Goal: Find specific page/section

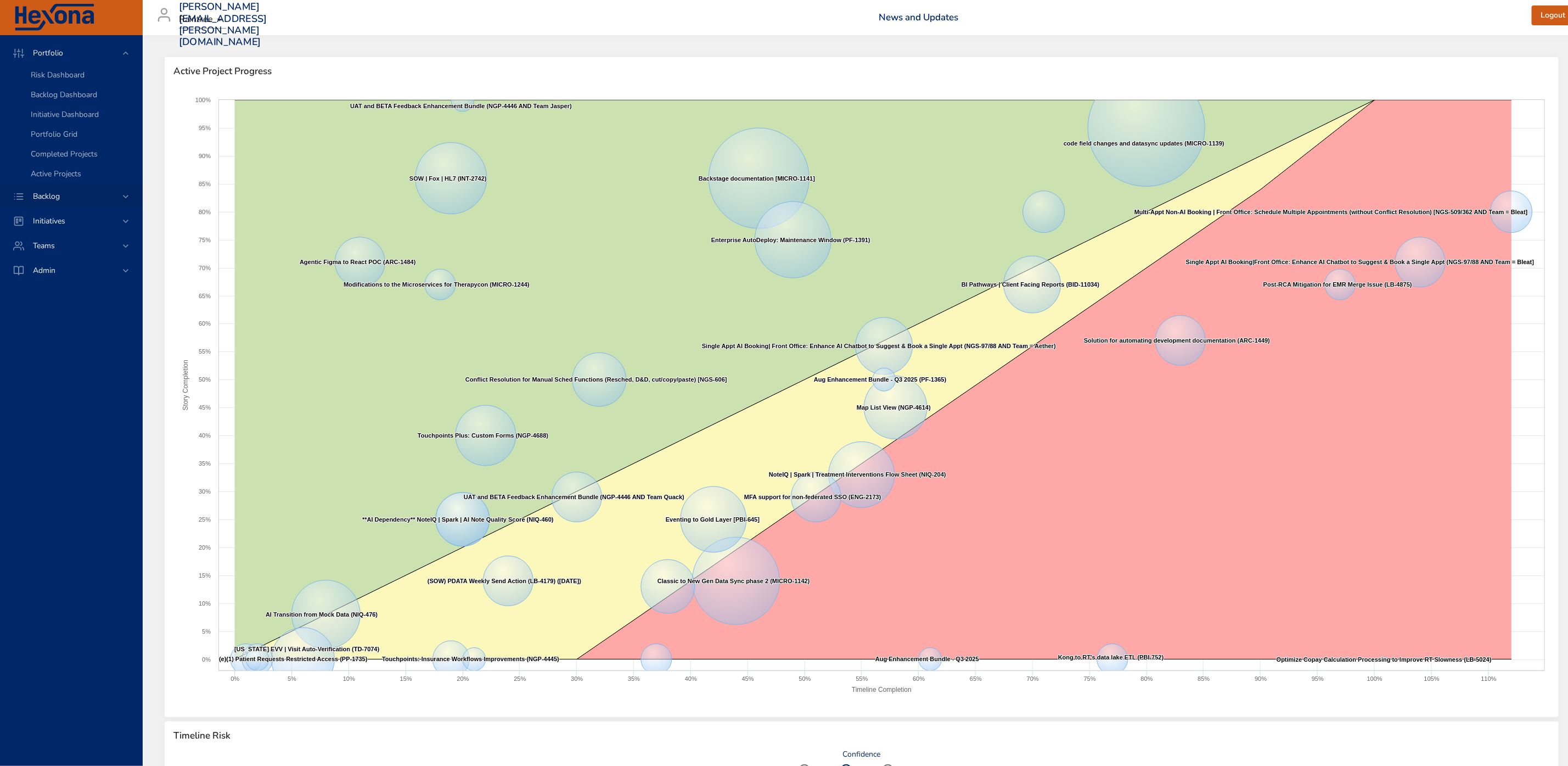
click at [51, 196] on span "Backlog" at bounding box center [46, 196] width 44 height 10
click at [58, 96] on span "Backlog Details" at bounding box center [57, 99] width 53 height 10
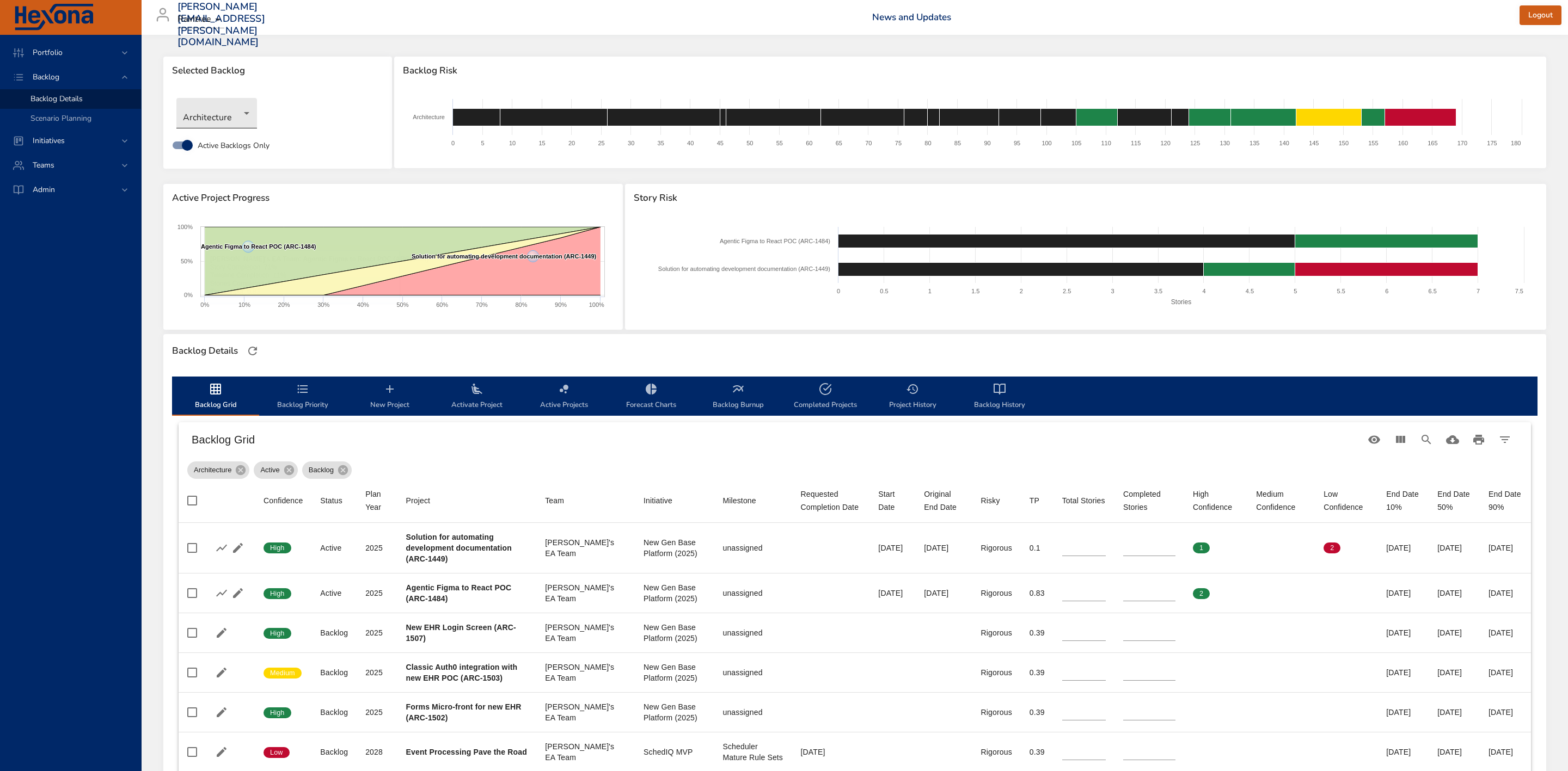
click at [225, 120] on body "Portfolio Backlog Backlog Details Scenario Planning Initiatives Teams Admin [PE…" at bounding box center [784, 385] width 1568 height 771
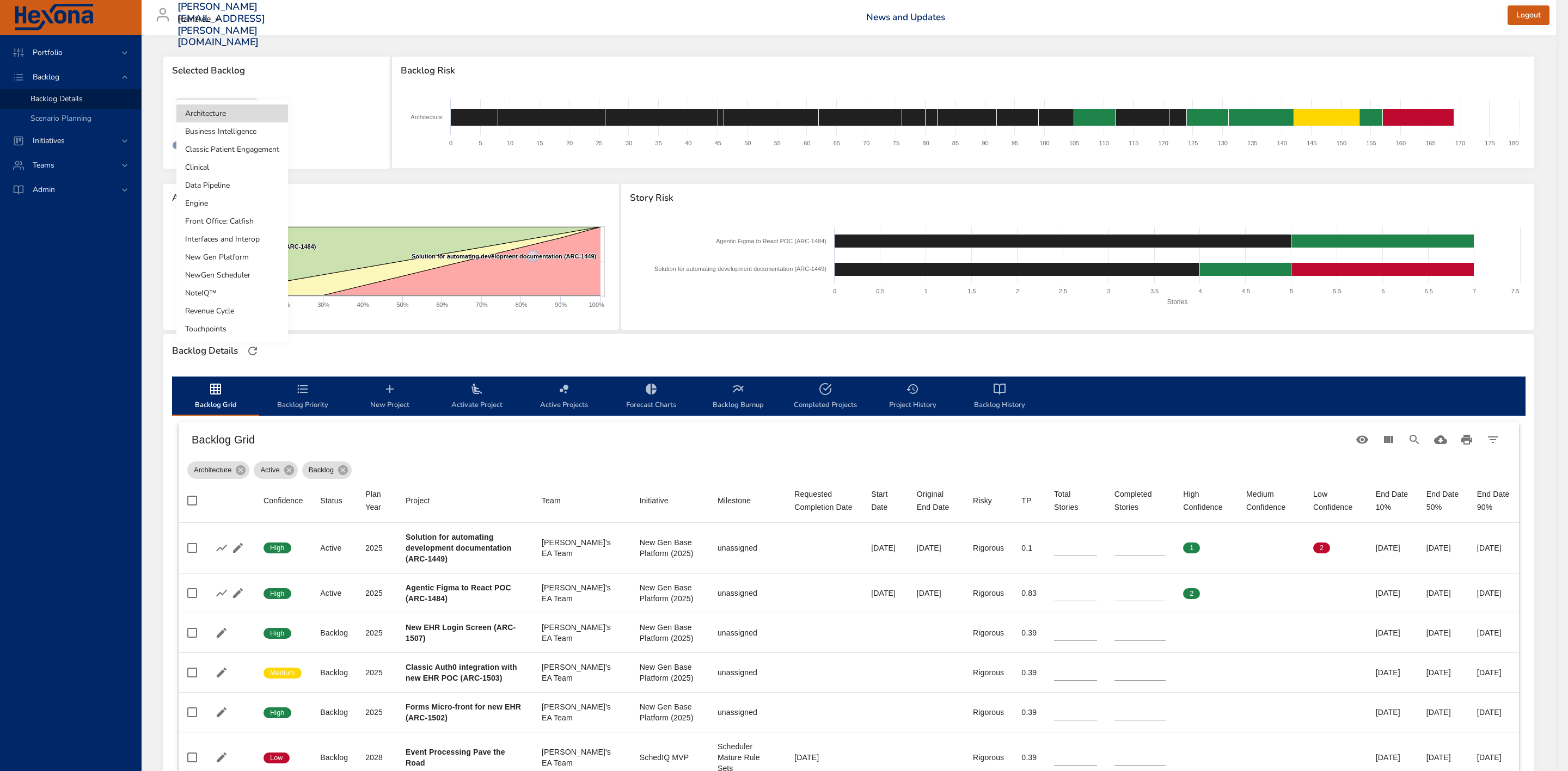
click at [64, 142] on div at bounding box center [784, 385] width 1568 height 771
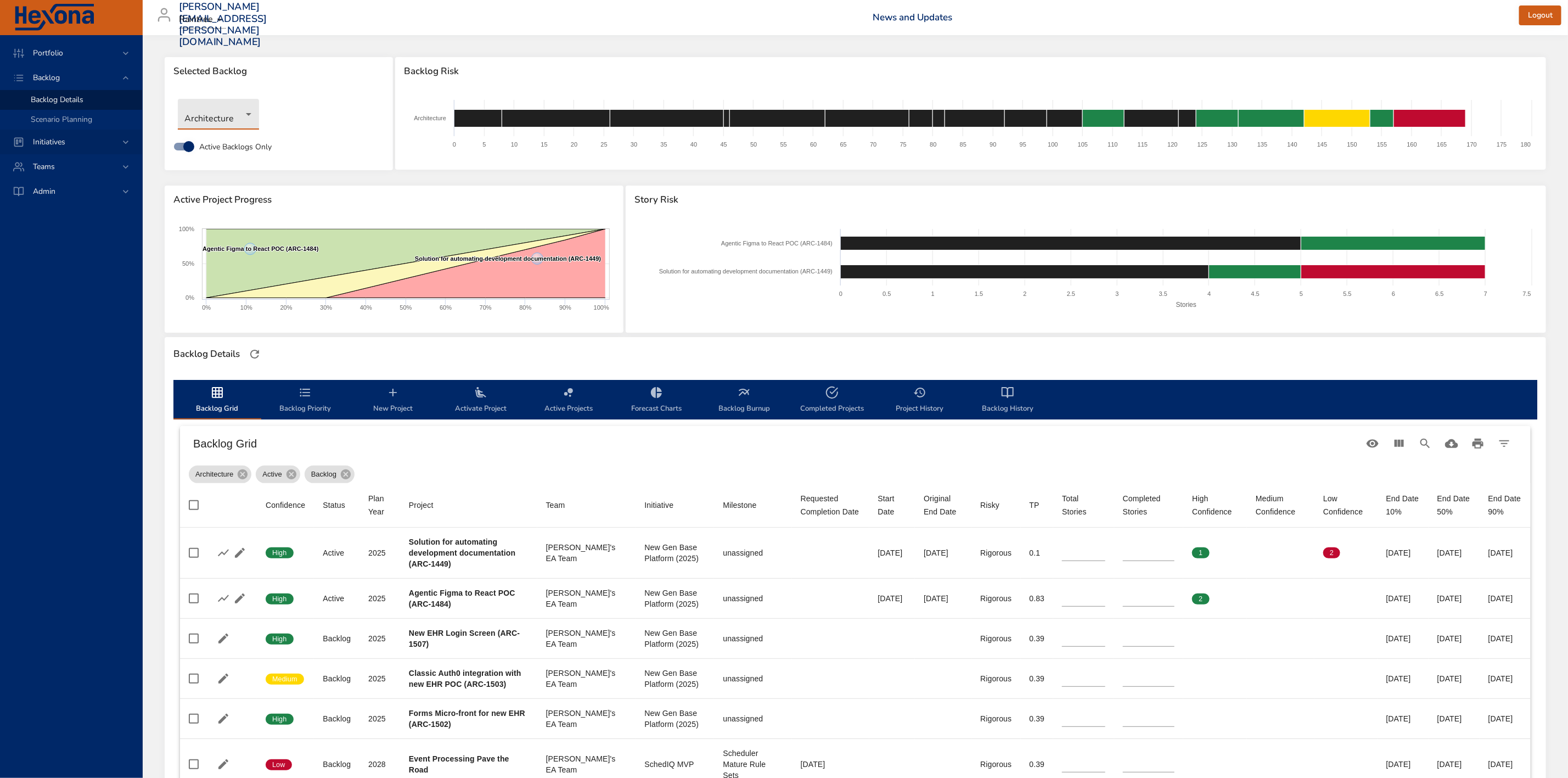
click at [53, 139] on span "Initiatives" at bounding box center [48, 142] width 50 height 10
click at [50, 121] on span "Dashboard" at bounding box center [49, 124] width 37 height 10
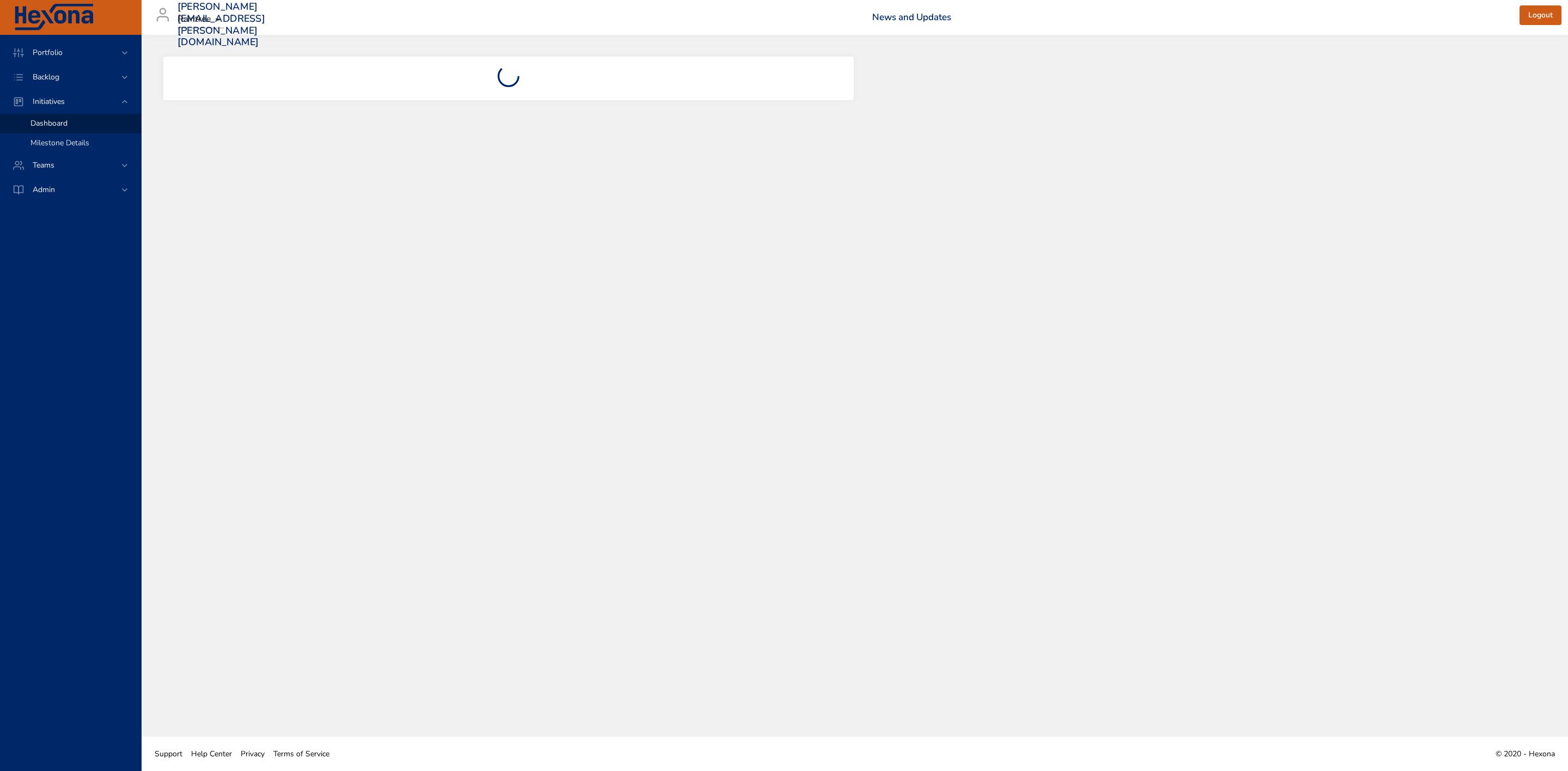
click at [59, 136] on link "Milestone Details" at bounding box center [71, 143] width 141 height 19
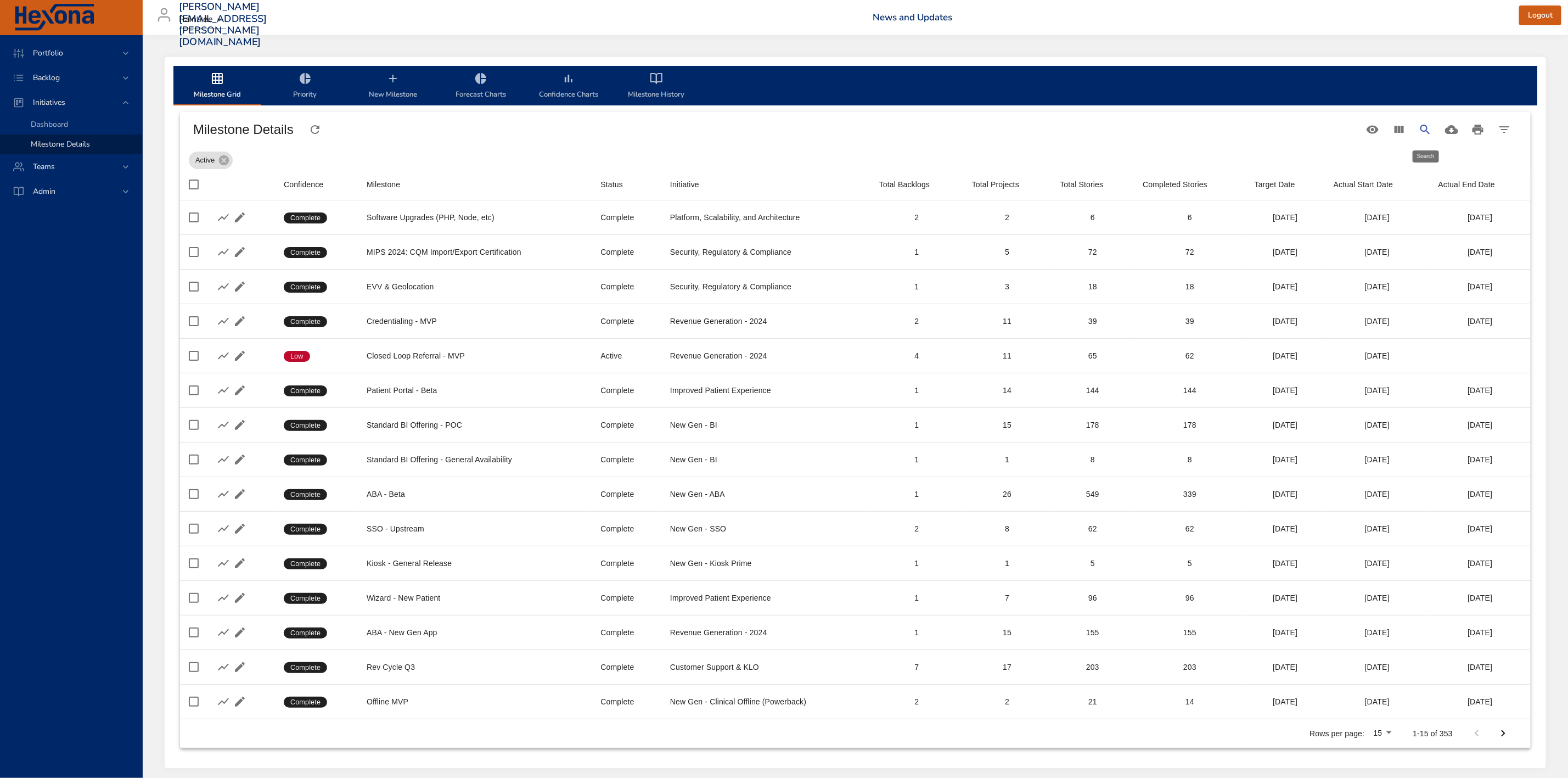
click at [1432, 127] on icon "Search" at bounding box center [1425, 129] width 13 height 13
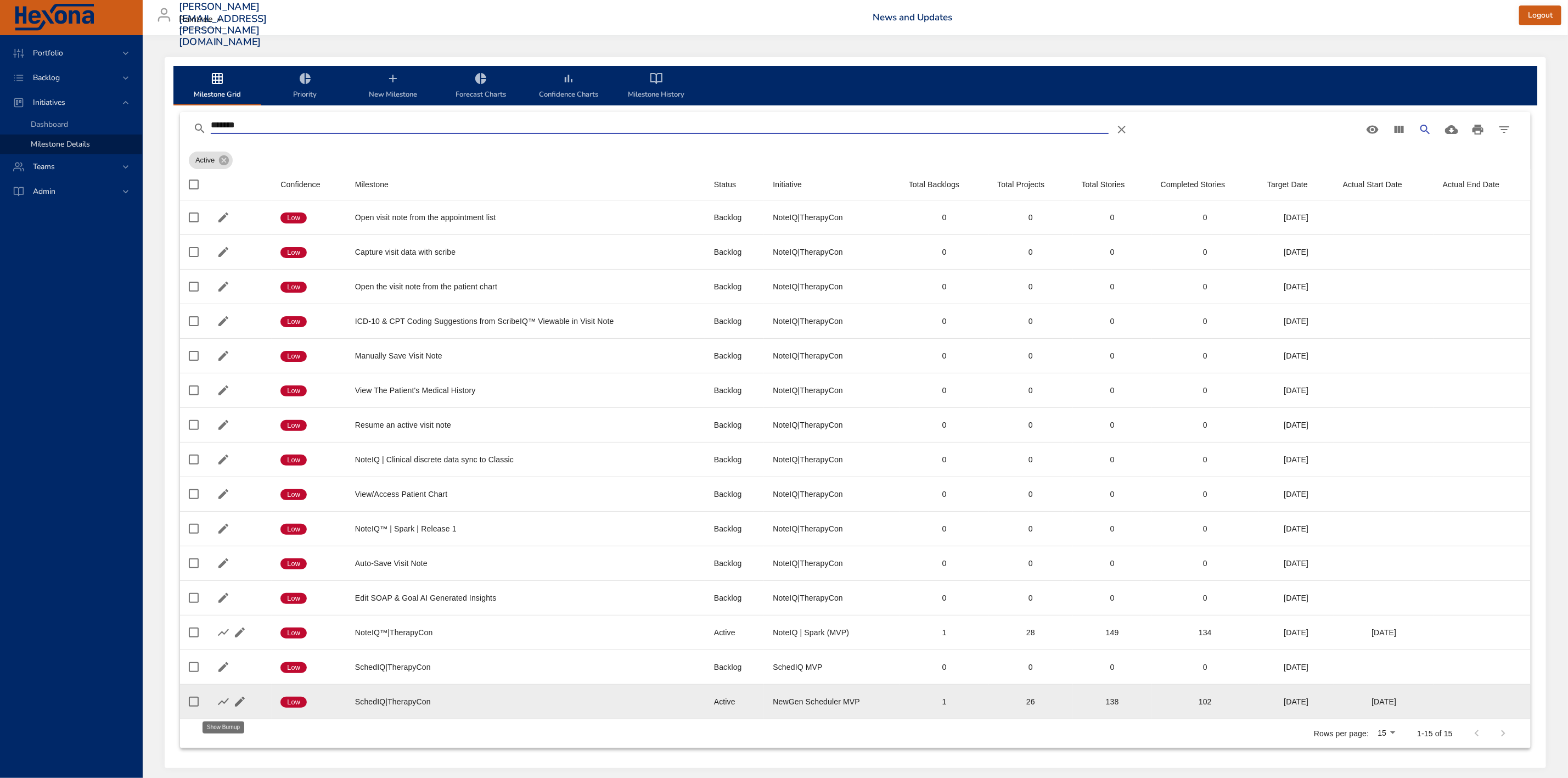
type input "*******"
click at [220, 706] on icon "button" at bounding box center [223, 702] width 11 height 7
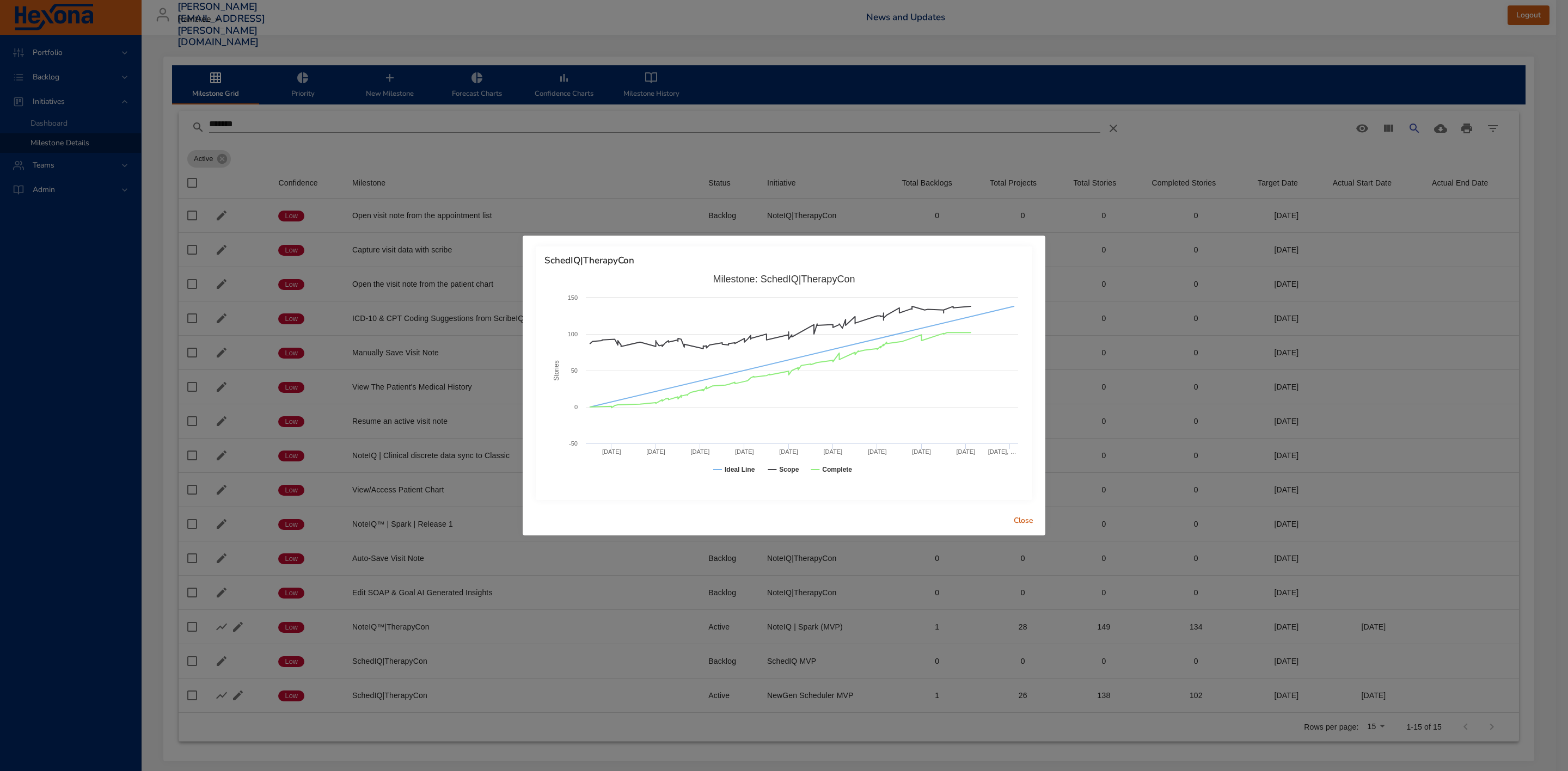
click at [1018, 519] on span "Close" at bounding box center [1023, 521] width 26 height 13
